Goal: Task Accomplishment & Management: Manage account settings

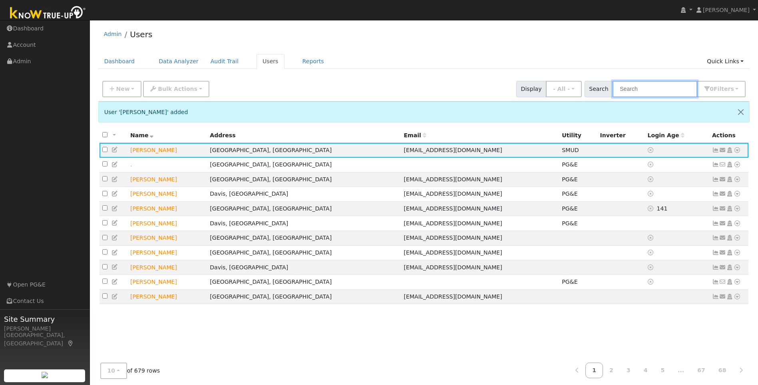
click at [677, 88] on input "text" at bounding box center [655, 89] width 85 height 16
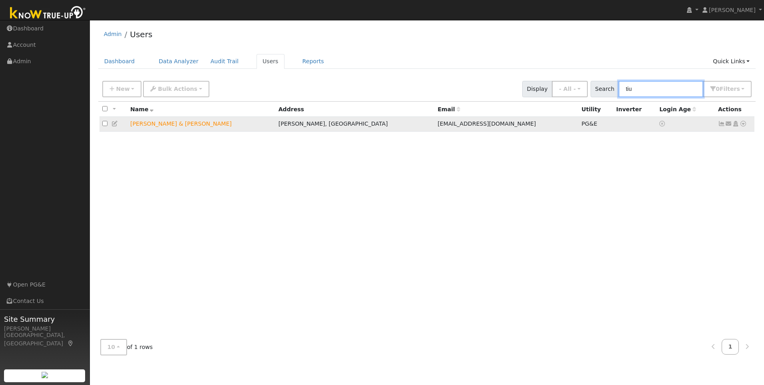
type input "tiu"
click at [722, 126] on icon at bounding box center [721, 124] width 7 height 6
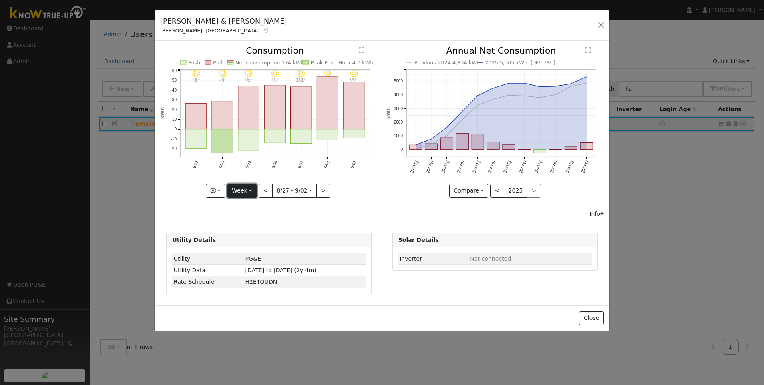
click at [248, 191] on button "Week" at bounding box center [241, 191] width 29 height 14
click at [253, 240] on link "Year" at bounding box center [256, 240] width 56 height 11
type input "[DATE]"
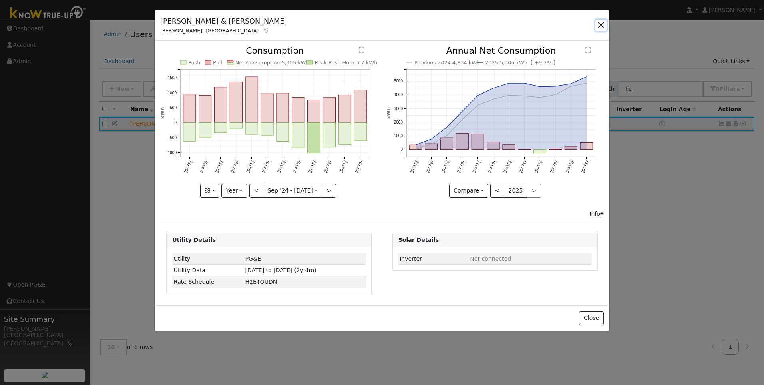
click at [602, 28] on button "button" at bounding box center [601, 25] width 11 height 11
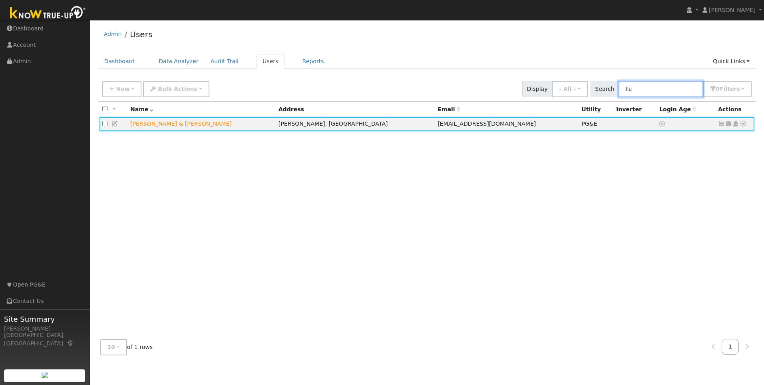
click at [660, 90] on input "tiu" at bounding box center [661, 89] width 85 height 16
type input "t"
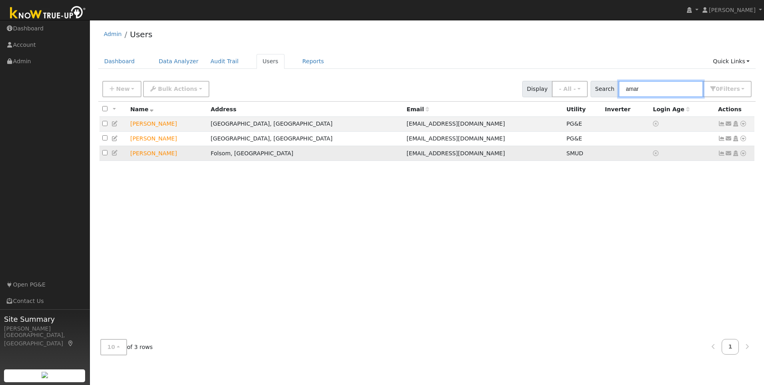
type input "amar"
click at [722, 154] on icon at bounding box center [721, 153] width 7 height 6
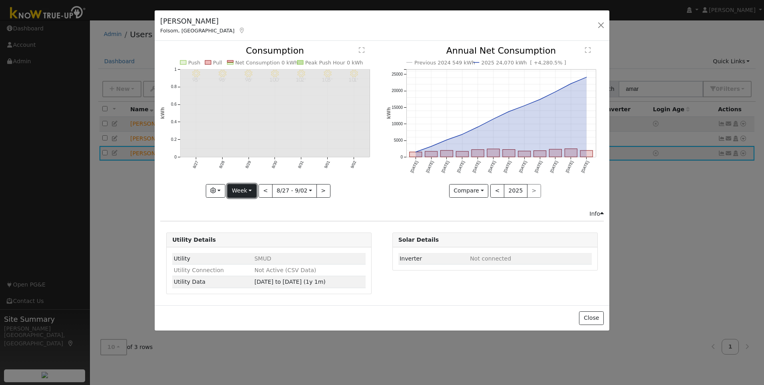
click at [247, 190] on button "Week" at bounding box center [241, 191] width 29 height 14
click at [244, 238] on link "Year" at bounding box center [256, 240] width 56 height 11
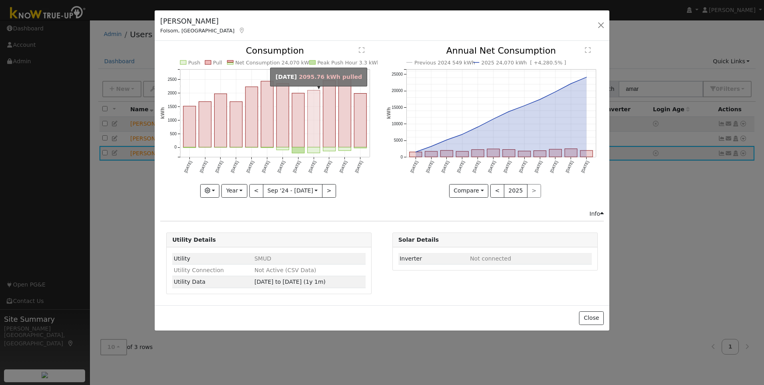
click at [313, 134] on rect "onclick=""" at bounding box center [314, 118] width 12 height 57
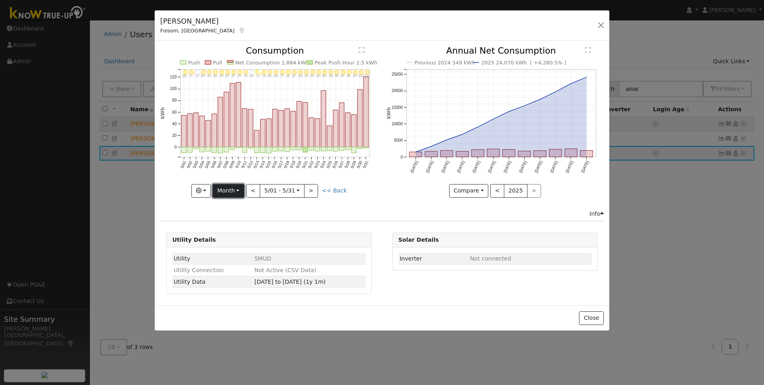
click at [240, 193] on button "Month" at bounding box center [229, 191] width 32 height 14
click at [235, 240] on link "Year" at bounding box center [241, 240] width 56 height 11
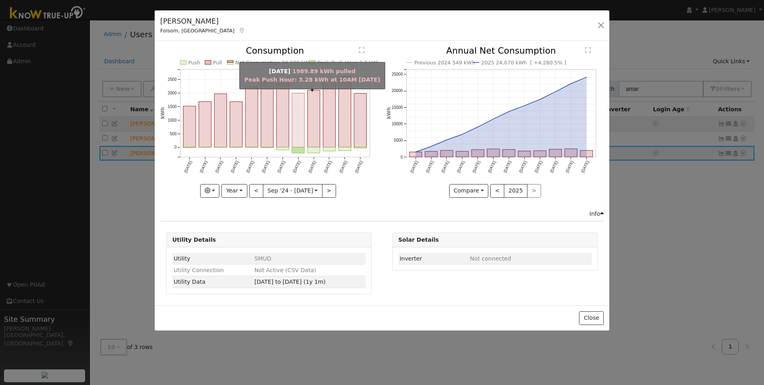
click at [297, 126] on rect "onclick=""" at bounding box center [298, 120] width 12 height 54
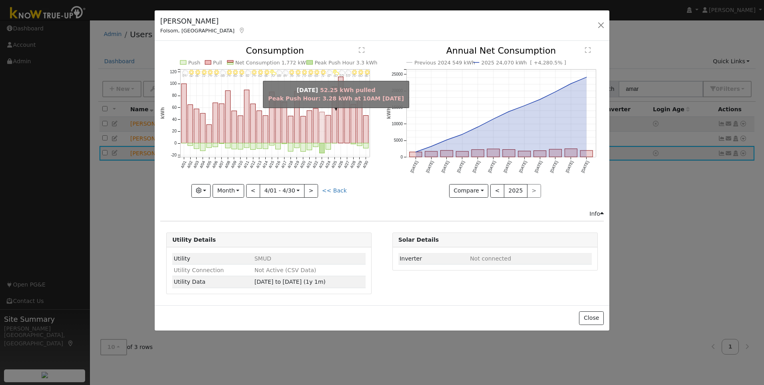
click at [323, 131] on rect "onclick=""" at bounding box center [322, 127] width 5 height 31
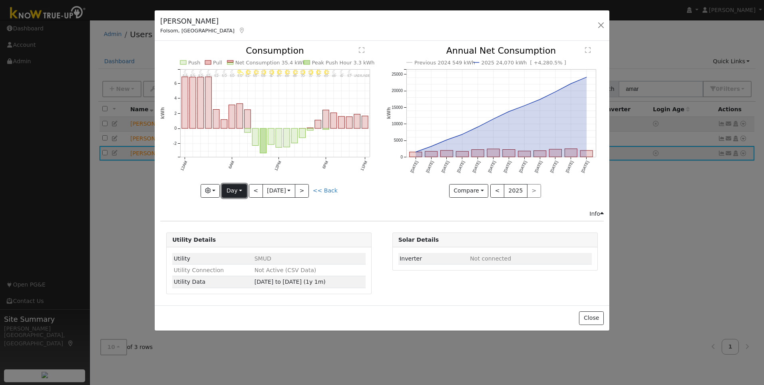
click at [241, 187] on button "Day" at bounding box center [234, 191] width 25 height 14
click at [243, 227] on link "Month" at bounding box center [250, 229] width 56 height 11
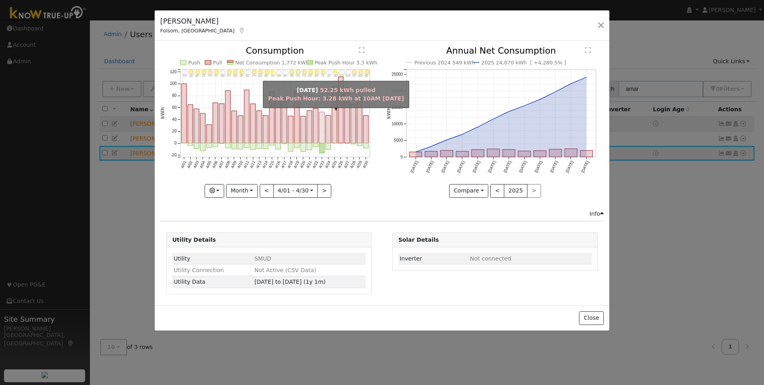
click at [324, 134] on rect "onclick=""" at bounding box center [322, 127] width 5 height 31
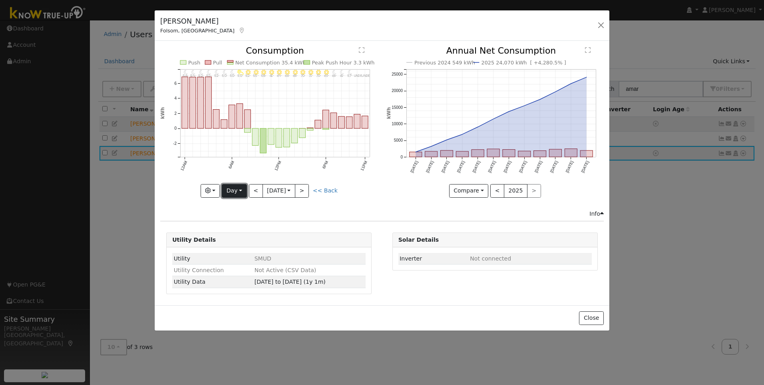
click at [241, 187] on button "Day" at bounding box center [234, 191] width 25 height 14
click at [243, 231] on link "Month" at bounding box center [250, 229] width 56 height 11
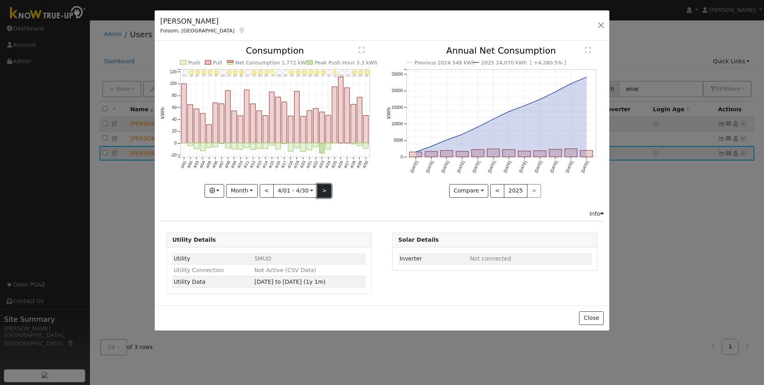
click at [326, 194] on button ">" at bounding box center [324, 191] width 14 height 14
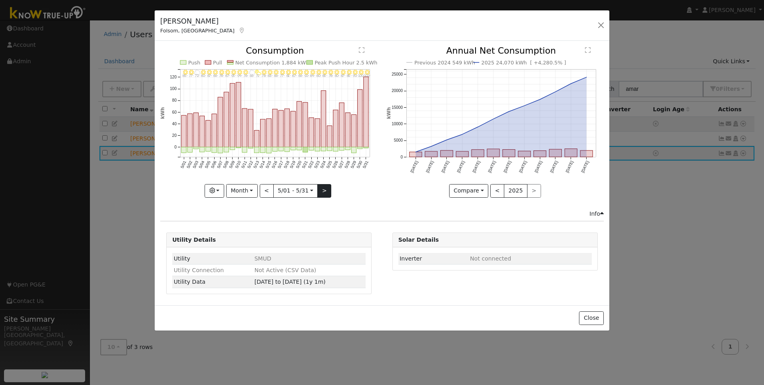
click at [326, 194] on div "5/31 - Clear 102° 5/30 - Clear 100° 5/29 - MostlyClear 90° 5/28 - Clear 85° 5/2…" at bounding box center [268, 121] width 217 height 151
click at [324, 190] on button ">" at bounding box center [324, 191] width 14 height 14
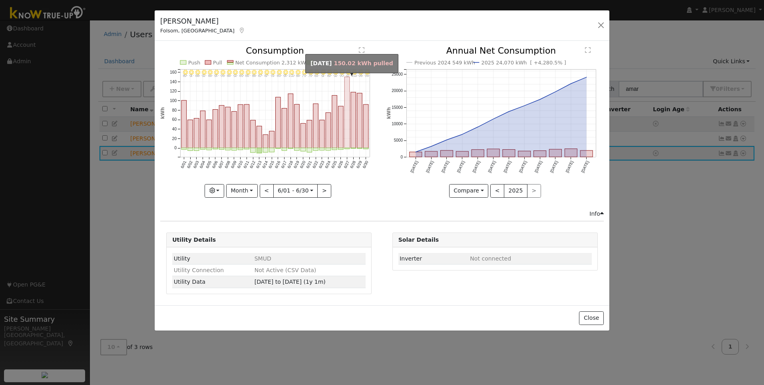
click at [347, 137] on rect "onclick=""" at bounding box center [347, 112] width 5 height 71
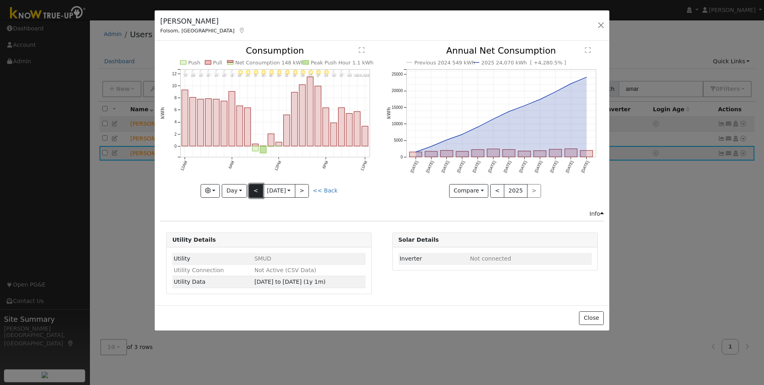
click at [258, 193] on button "<" at bounding box center [256, 191] width 14 height 14
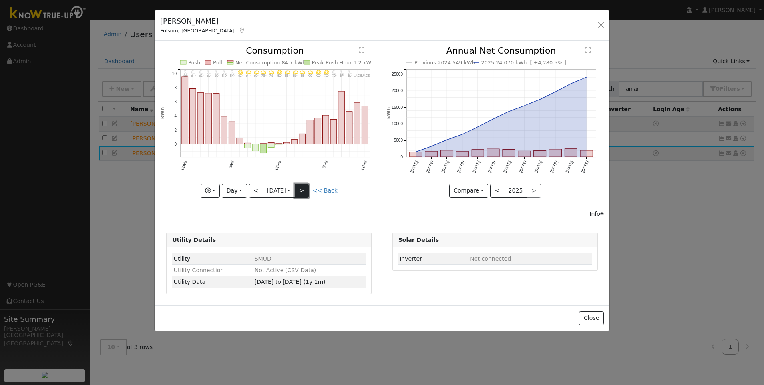
click at [306, 190] on button ">" at bounding box center [302, 191] width 14 height 14
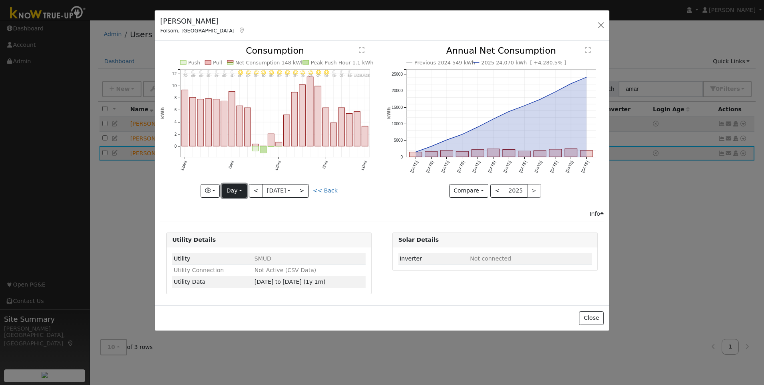
click at [235, 188] on button "Day" at bounding box center [234, 191] width 25 height 14
click at [241, 231] on link "Month" at bounding box center [250, 229] width 56 height 11
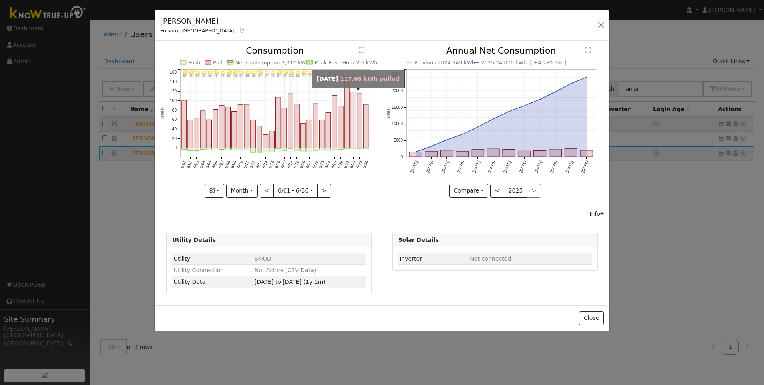
click at [353, 142] on rect "onclick=""" at bounding box center [353, 120] width 5 height 56
type input "[DATE]"
